Goal: Information Seeking & Learning: Learn about a topic

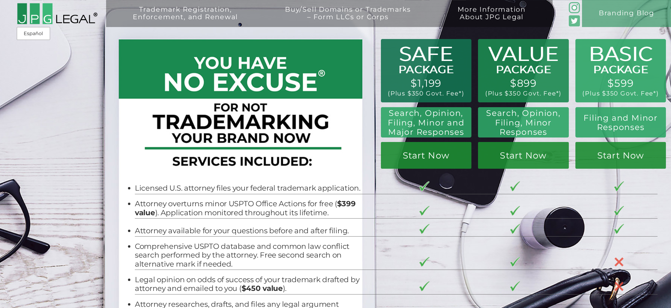
click at [429, 64] on div "Trademark Registration, Enforcement, and Renewal File a Trademark Application T…" at bounding box center [335, 60] width 671 height 121
click at [427, 72] on div "Trademark Registration, Enforcement, and Renewal File a Trademark Application T…" at bounding box center [335, 60] width 671 height 121
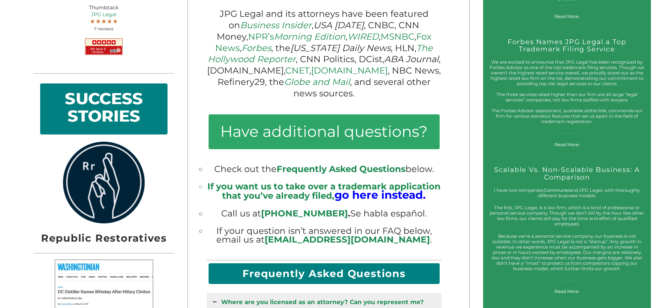
scroll to position [560, 0]
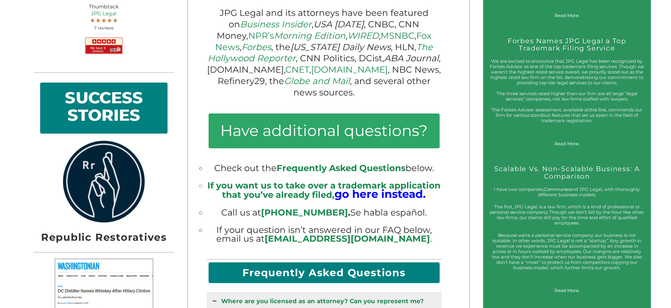
click at [345, 163] on span "Frequently Asked Questions" at bounding box center [341, 168] width 129 height 10
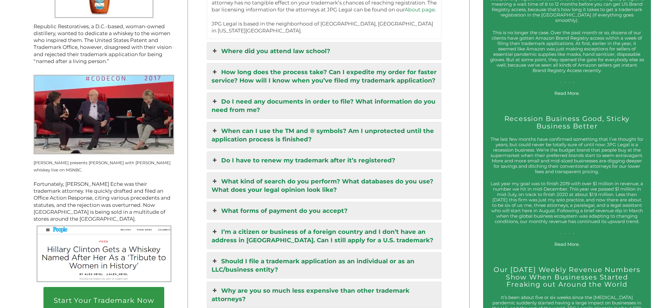
scroll to position [905, 0]
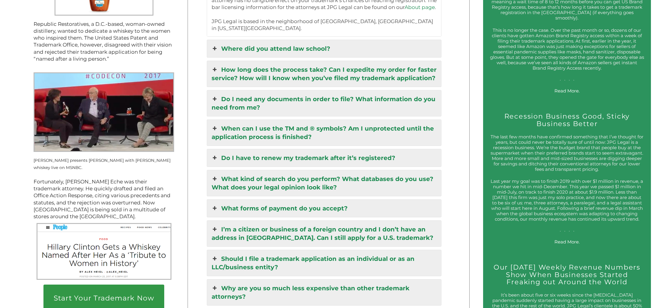
click at [212, 175] on icon at bounding box center [215, 179] width 7 height 8
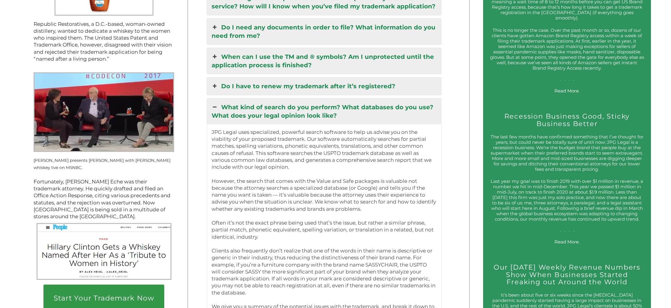
click at [217, 103] on icon at bounding box center [215, 107] width 7 height 8
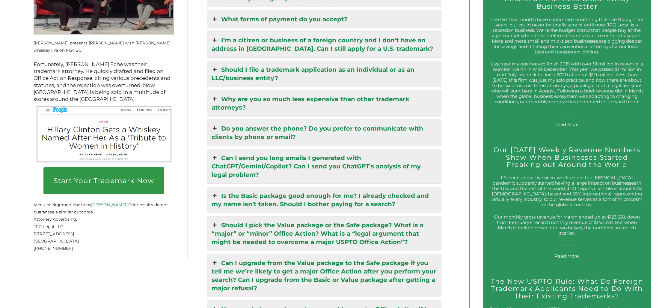
scroll to position [1024, 0]
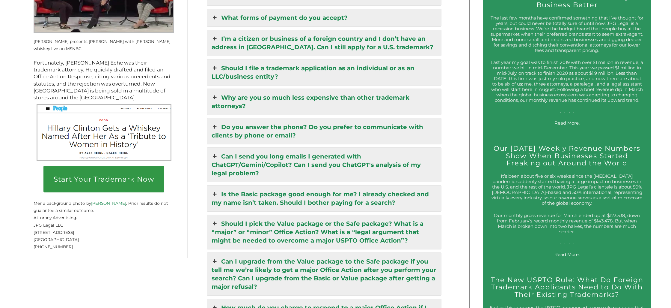
click at [216, 123] on icon at bounding box center [215, 127] width 7 height 8
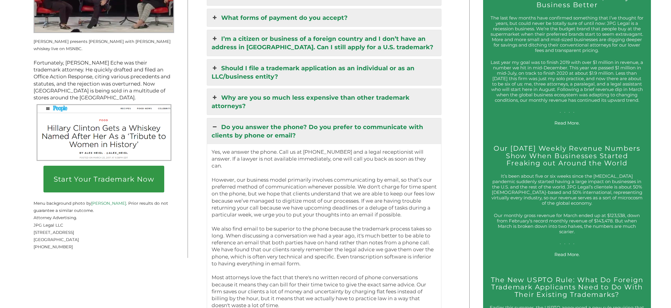
click at [216, 123] on icon at bounding box center [215, 127] width 7 height 8
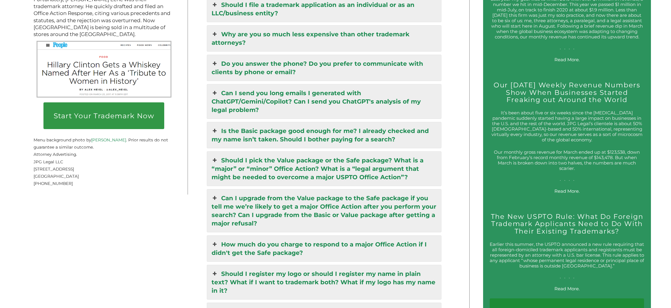
scroll to position [1088, 0]
click at [218, 88] on icon at bounding box center [215, 92] width 7 height 8
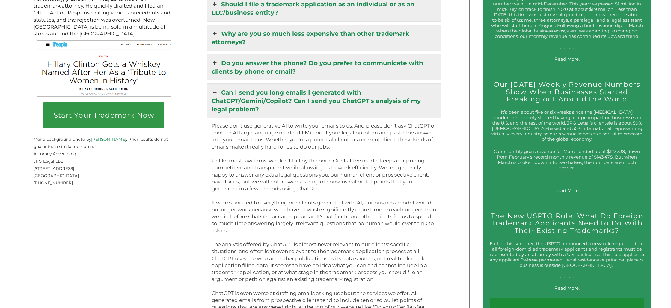
click at [218, 88] on icon at bounding box center [215, 92] width 7 height 8
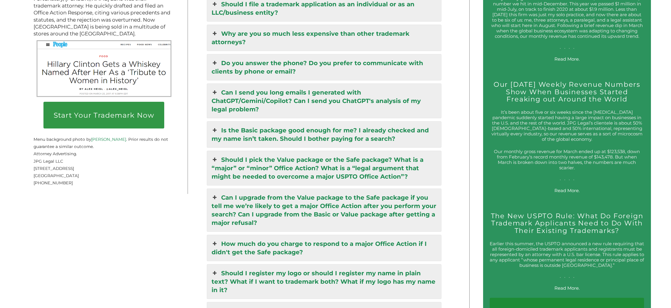
click at [201, 138] on div "Start Your Trademark Now Over 5,000 U.S. Trademarks Registered. JPG Legal is a …" at bounding box center [235, 54] width 430 height 1426
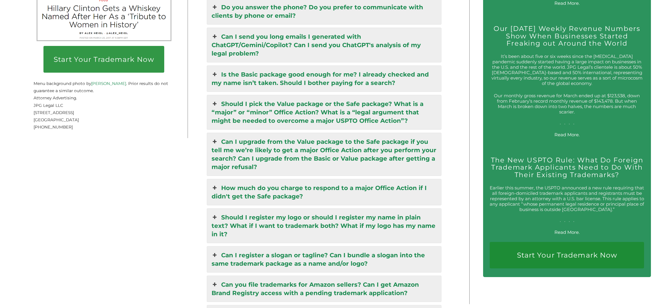
scroll to position [1144, 0]
click at [214, 137] on icon at bounding box center [215, 141] width 7 height 8
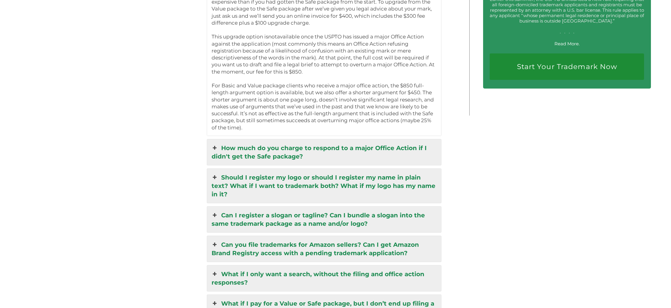
scroll to position [1336, 0]
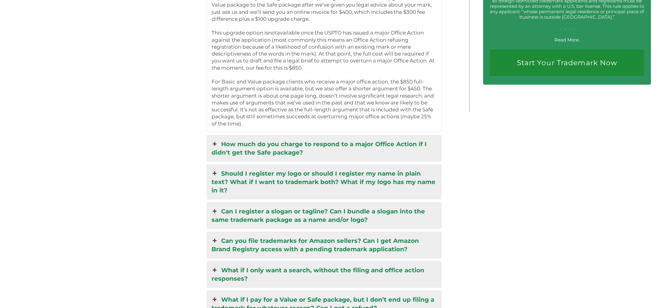
click at [221, 135] on link "How much do you charge to respond to a major Office Action if I didn't get the …" at bounding box center [324, 148] width 235 height 26
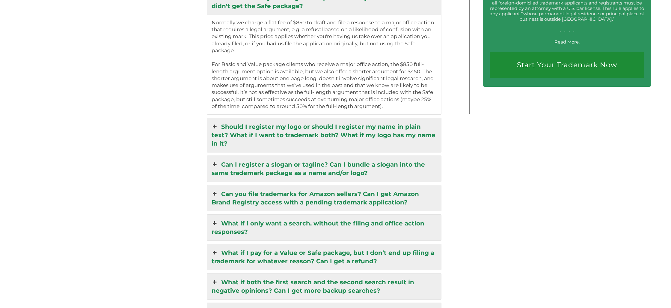
scroll to position [1334, 0]
click at [212, 122] on icon at bounding box center [215, 126] width 7 height 8
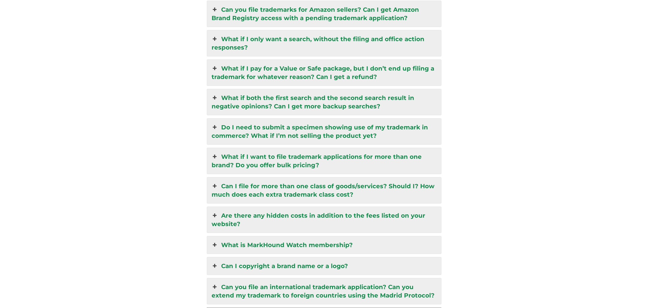
scroll to position [1546, 0]
click at [216, 123] on icon at bounding box center [215, 127] width 7 height 8
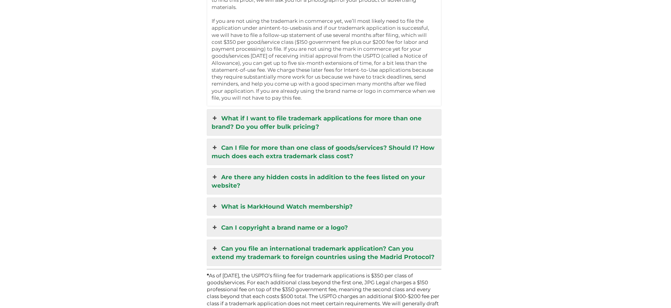
scroll to position [1592, 0]
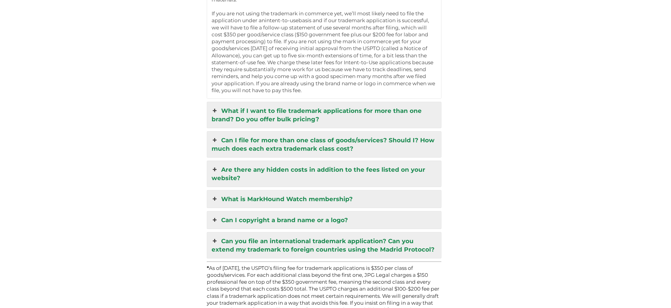
click at [223, 131] on link "Can I file for more than one class of goods/services? Should I? How much does e…" at bounding box center [324, 144] width 235 height 26
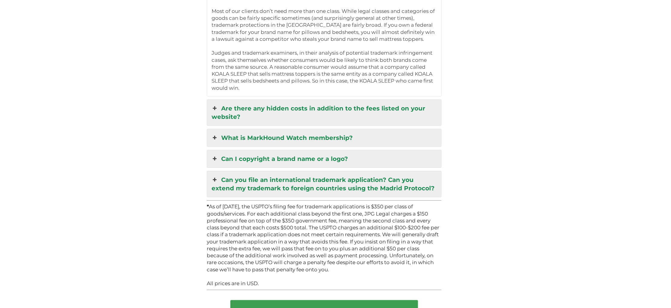
scroll to position [1730, 0]
click at [217, 128] on link "What is MarkHound Watch membership?" at bounding box center [324, 136] width 235 height 17
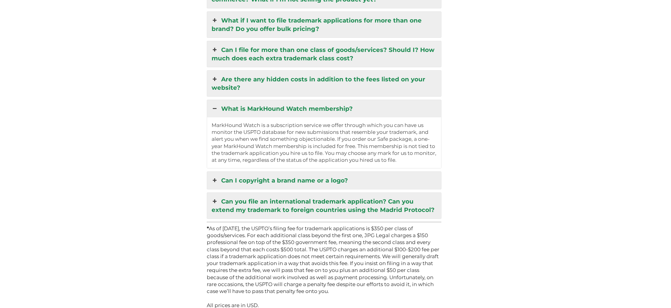
scroll to position [1555, 0]
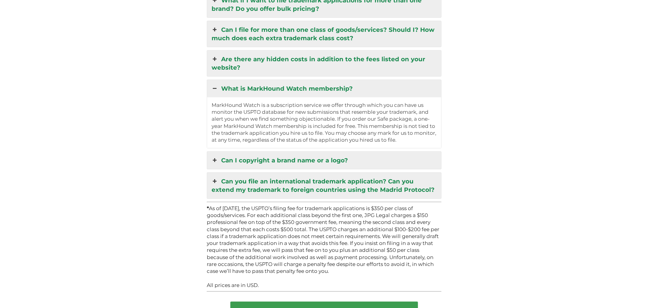
click at [212, 156] on icon at bounding box center [215, 160] width 7 height 8
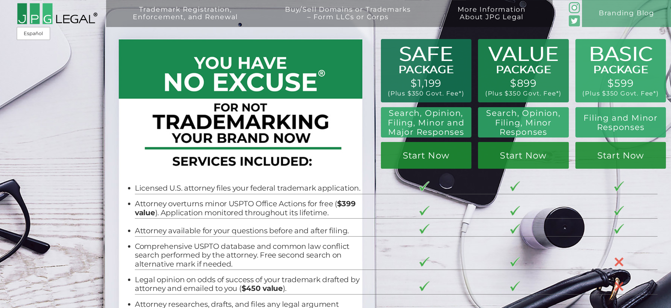
scroll to position [0, 0]
click at [267, 159] on div at bounding box center [238, 116] width 235 height 124
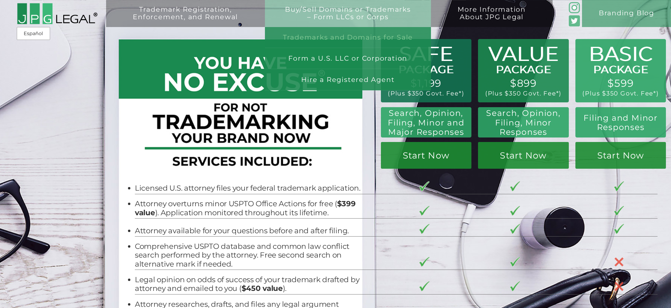
click at [343, 37] on link "Trademarks and Domains for Sale" at bounding box center [348, 37] width 166 height 21
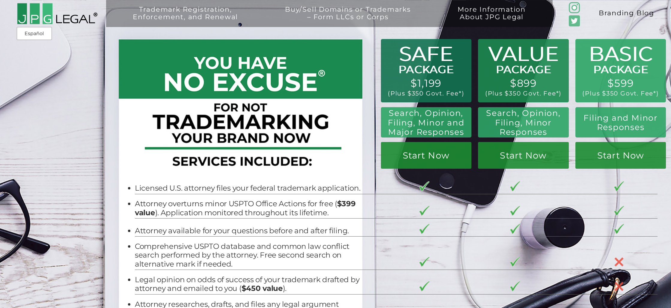
click at [640, 12] on link "Branding Blog" at bounding box center [626, 13] width 89 height 27
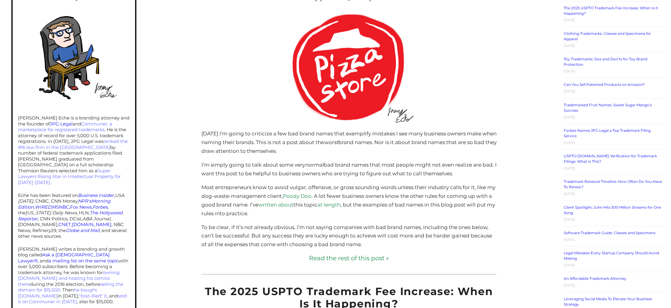
scroll to position [184, 0]
click at [271, 174] on p "I’m simply going to talk about some very normal bad brand names that most peopl…" at bounding box center [349, 168] width 295 height 17
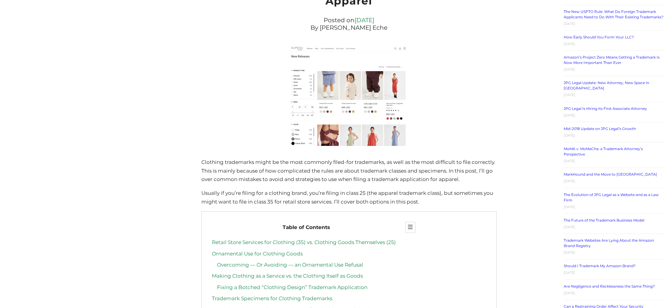
scroll to position [841, 0]
click at [218, 173] on p "Clothing trademarks might be the most commonly filed-for trademarks, as well as…" at bounding box center [349, 172] width 295 height 26
click at [260, 166] on p "Clothing trademarks might be the most commonly filed-for trademarks, as well as…" at bounding box center [349, 172] width 295 height 26
click at [229, 167] on p "Clothing trademarks might be the most commonly filed-for trademarks, as well as…" at bounding box center [349, 172] width 295 height 26
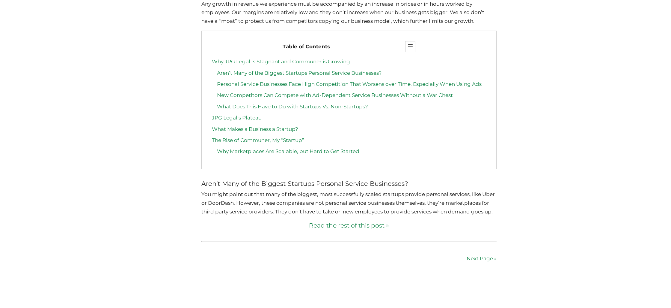
scroll to position [3198, 0]
